Goal: Navigation & Orientation: Find specific page/section

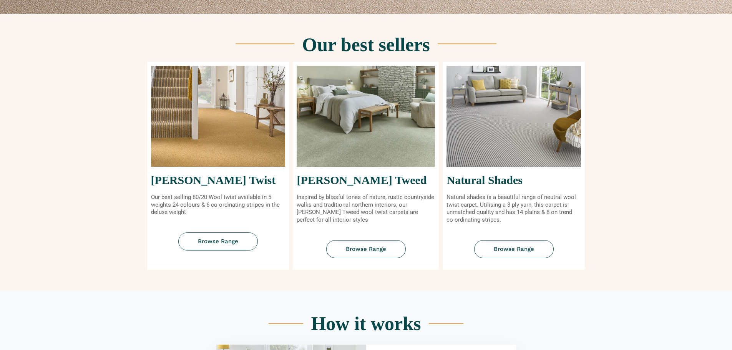
scroll to position [307, 0]
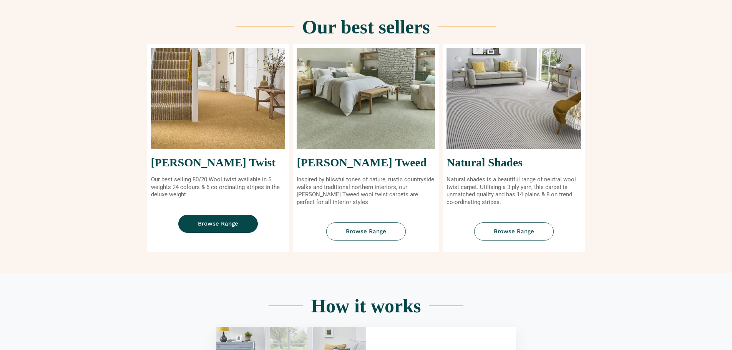
click at [215, 225] on span "Browse Range" at bounding box center [218, 224] width 40 height 6
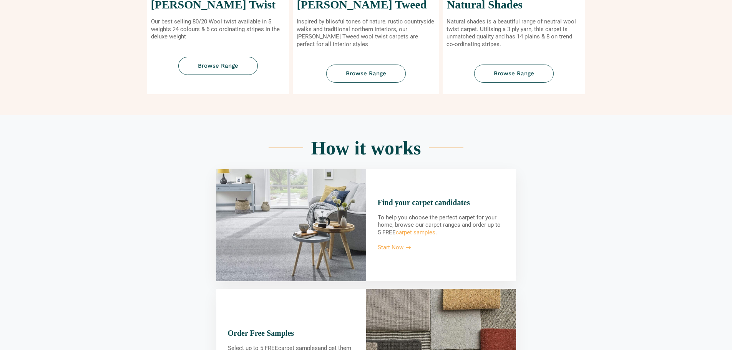
scroll to position [461, 0]
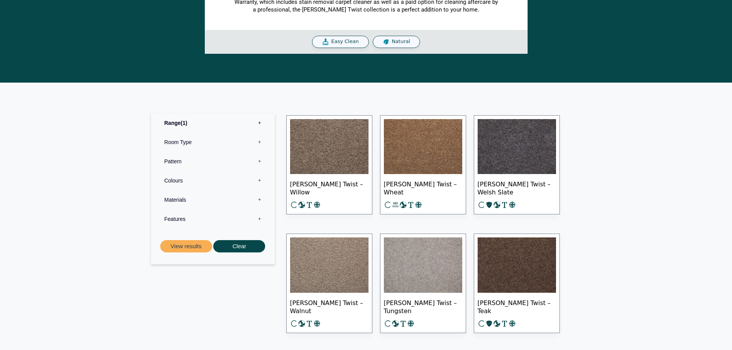
scroll to position [269, 0]
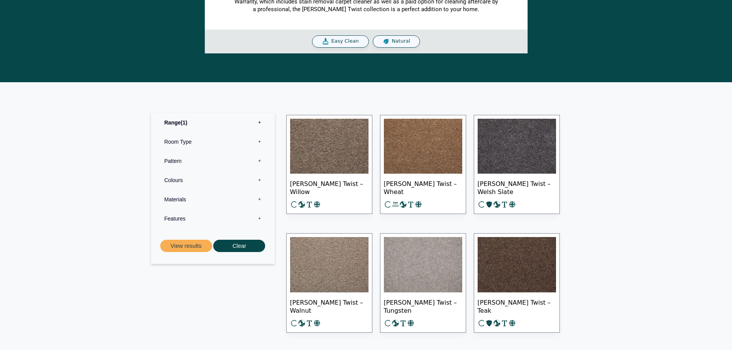
click at [258, 141] on label "Room Type 0" at bounding box center [213, 141] width 112 height 19
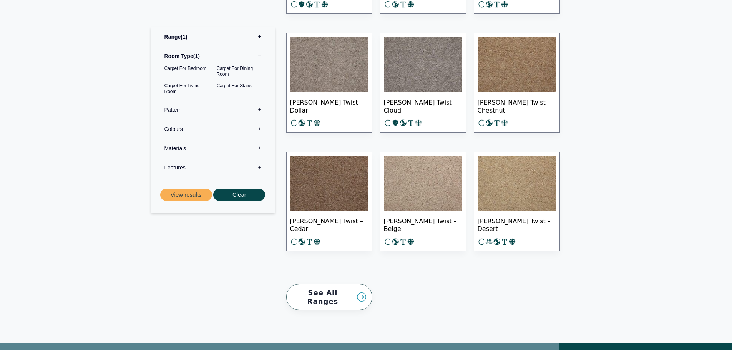
scroll to position [1075, 0]
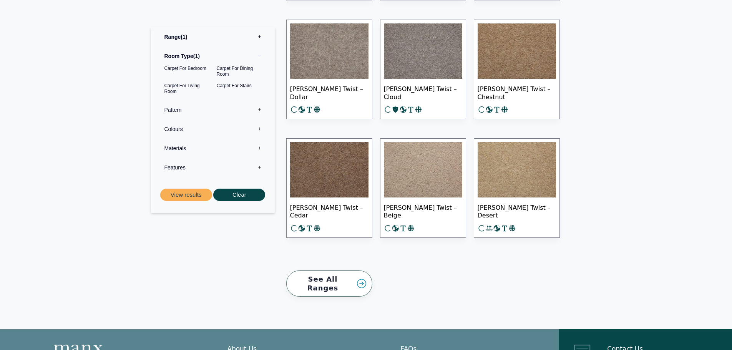
click at [364, 279] on link "See All Ranges" at bounding box center [329, 283] width 86 height 26
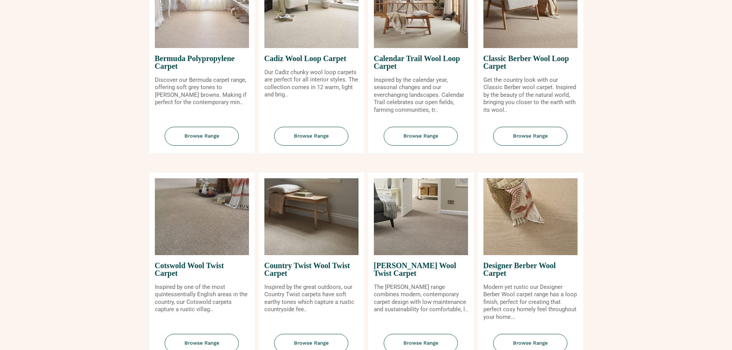
scroll to position [230, 0]
